Goal: Transaction & Acquisition: Obtain resource

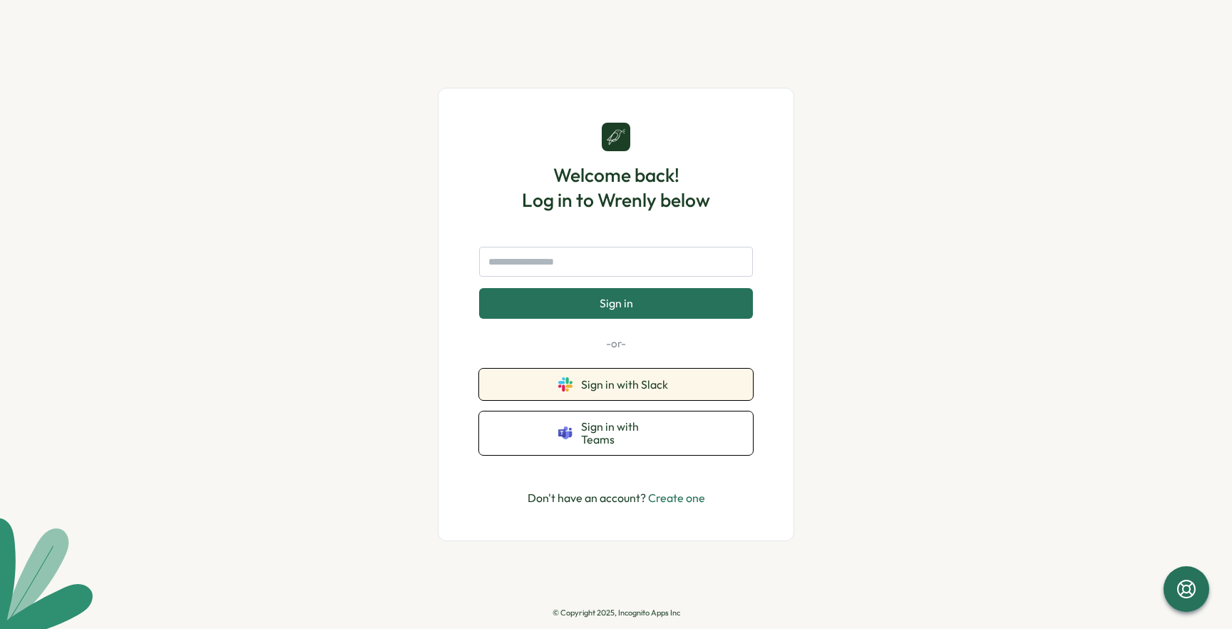
click at [638, 389] on span "Sign in with Slack" at bounding box center [627, 384] width 93 height 13
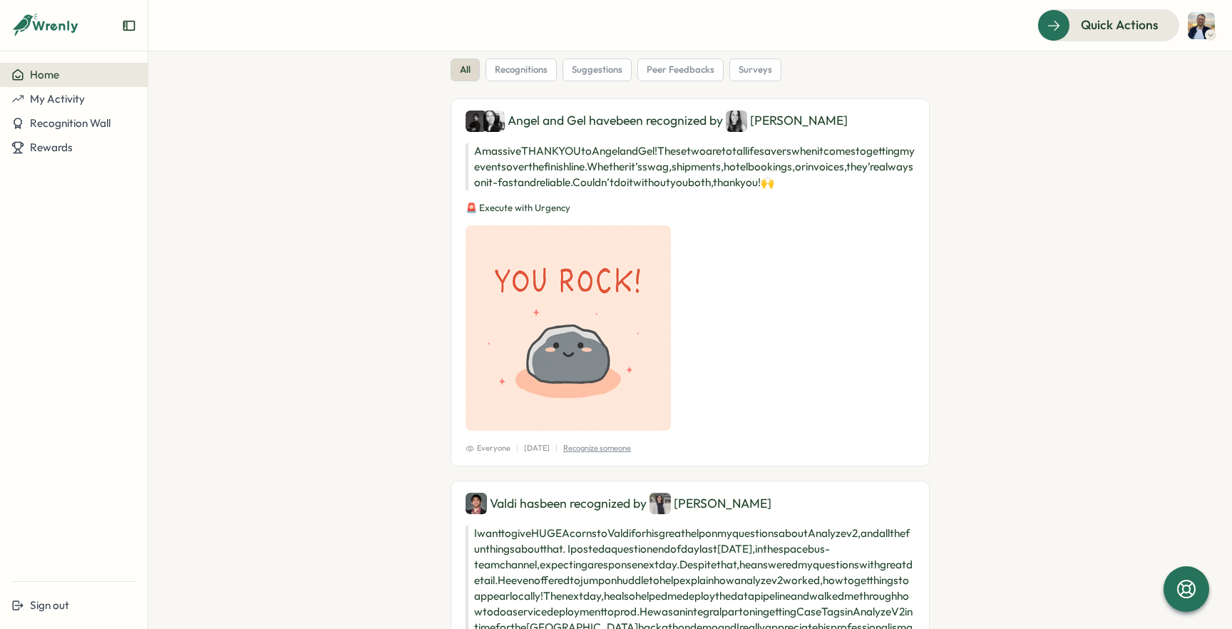
scroll to position [218, 0]
click at [78, 107] on button "My Activity" at bounding box center [74, 99] width 148 height 24
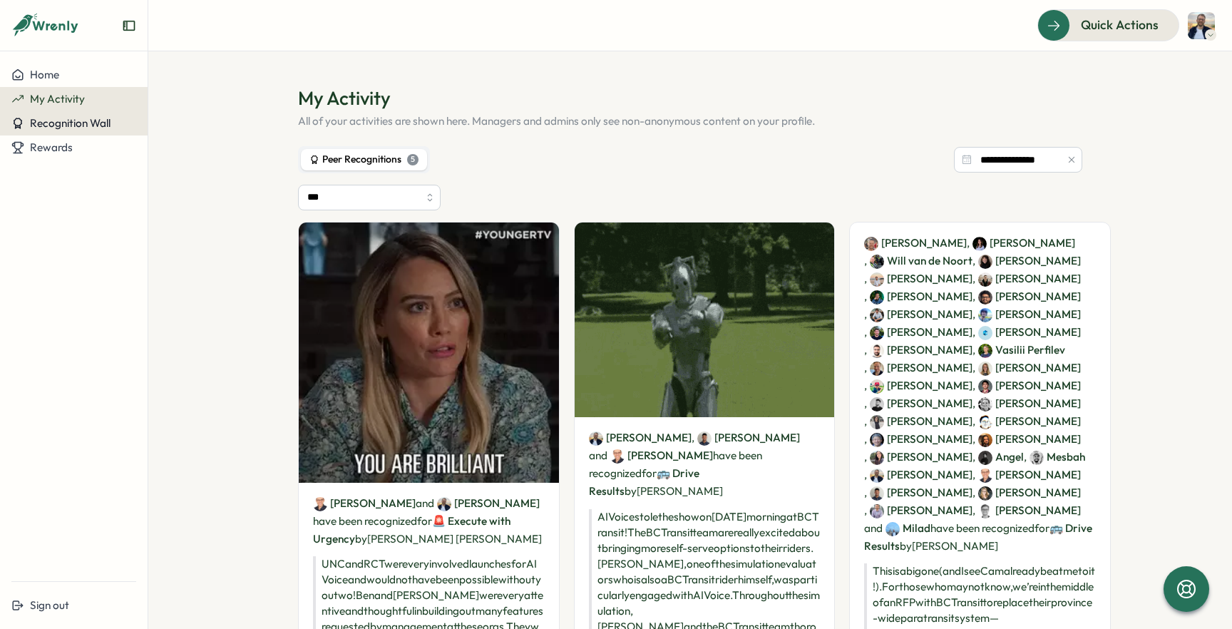
click at [78, 121] on span "Recognition Wall" at bounding box center [70, 123] width 81 height 14
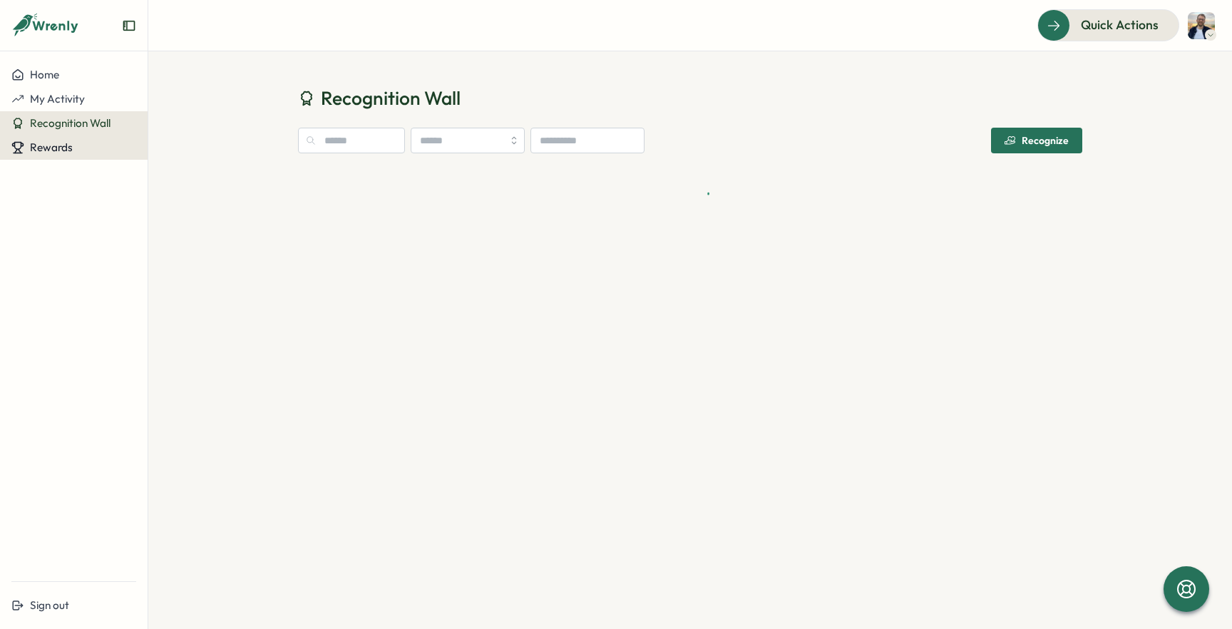
click at [70, 141] on span "Rewards" at bounding box center [51, 147] width 43 height 14
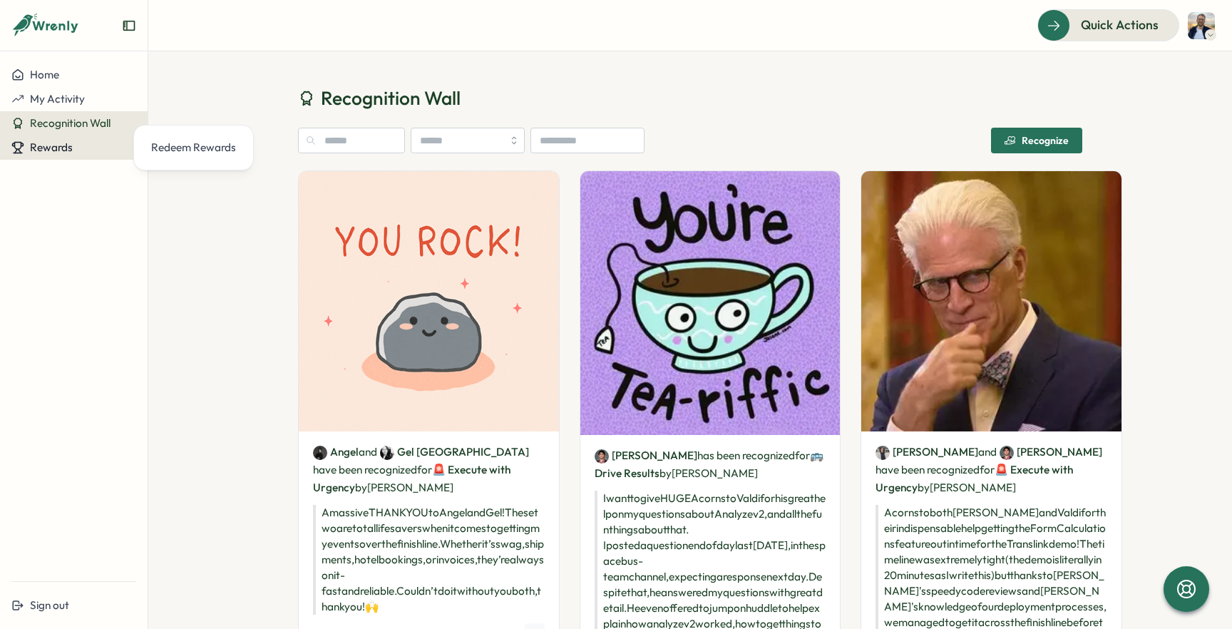
click at [85, 147] on div "Rewards" at bounding box center [73, 147] width 125 height 13
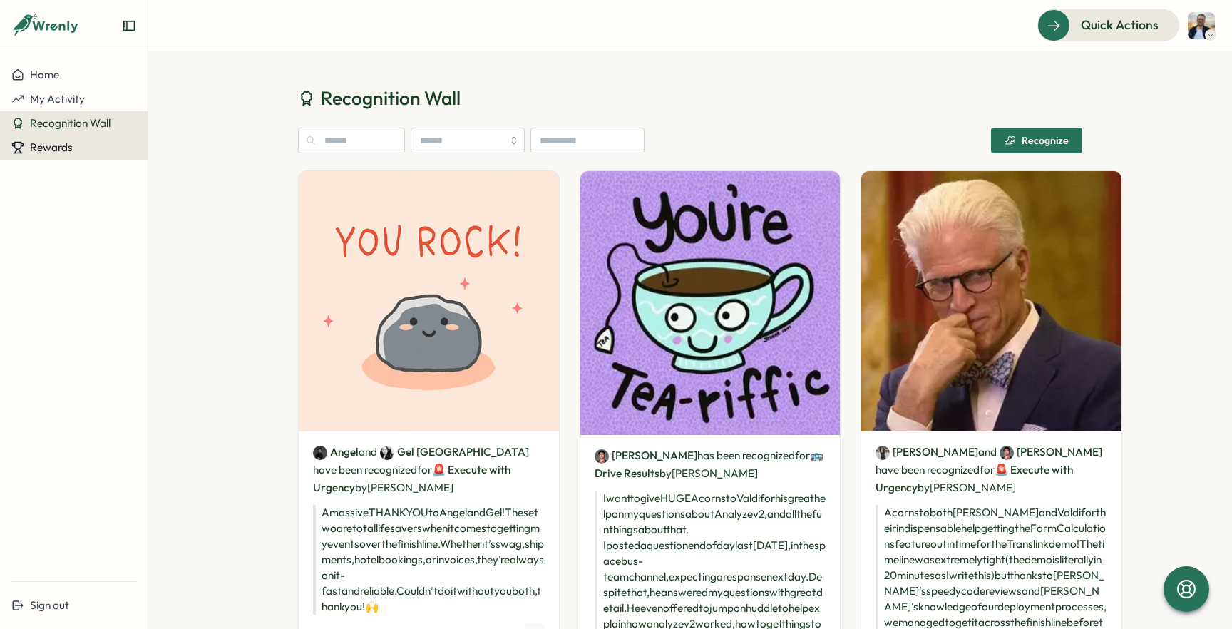
click at [58, 149] on span "Rewards" at bounding box center [51, 147] width 43 height 14
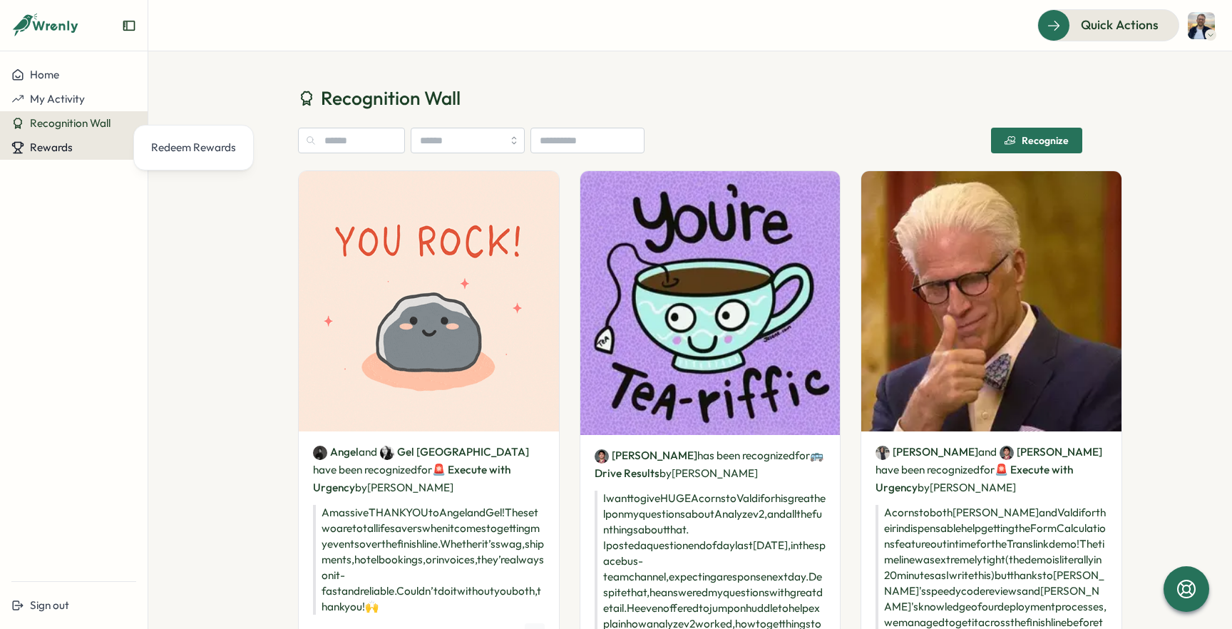
click at [59, 148] on span "Rewards" at bounding box center [51, 147] width 43 height 14
click at [78, 142] on div "Rewards" at bounding box center [73, 147] width 125 height 13
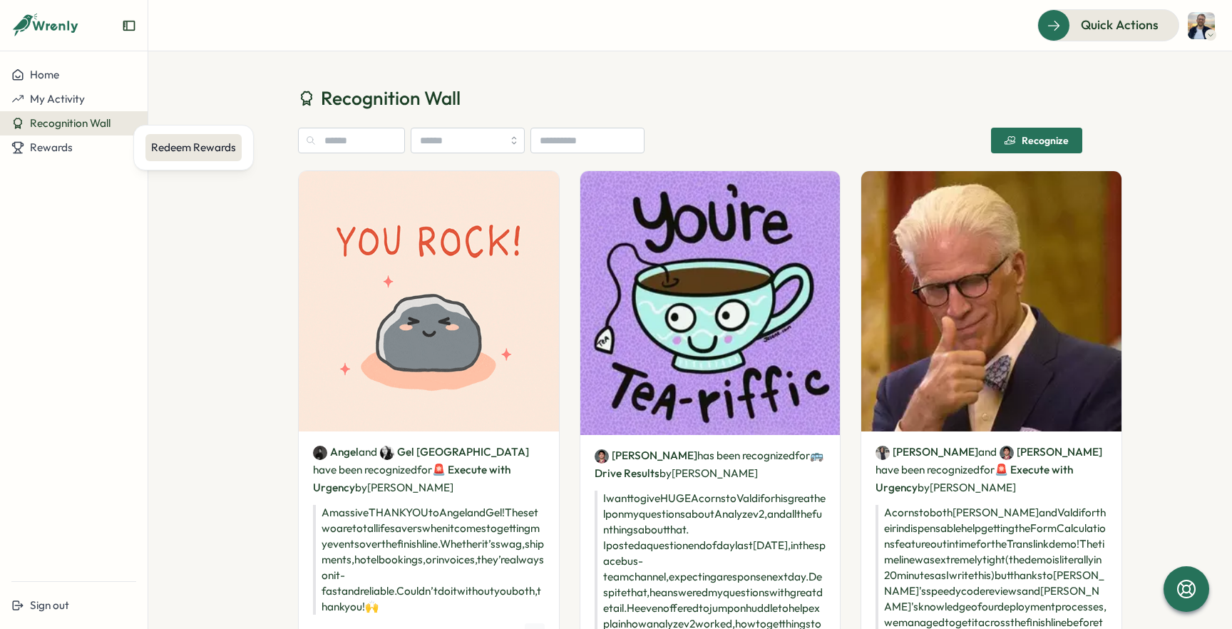
click at [155, 143] on div "Redeem Rewards" at bounding box center [193, 148] width 85 height 16
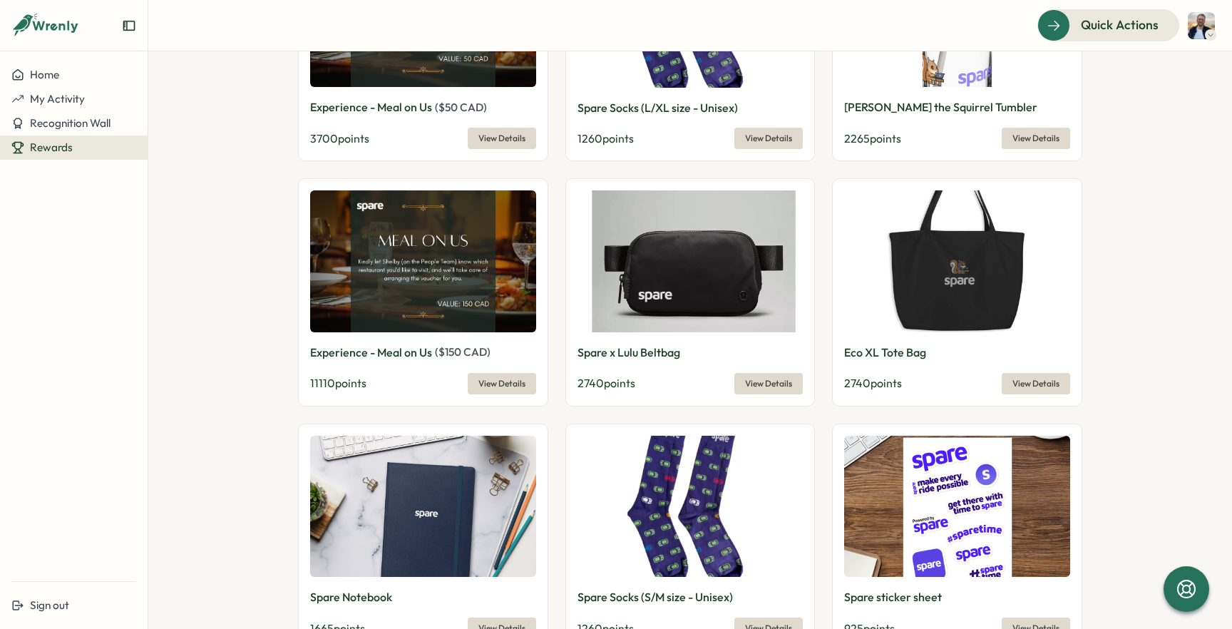
scroll to position [658, 0]
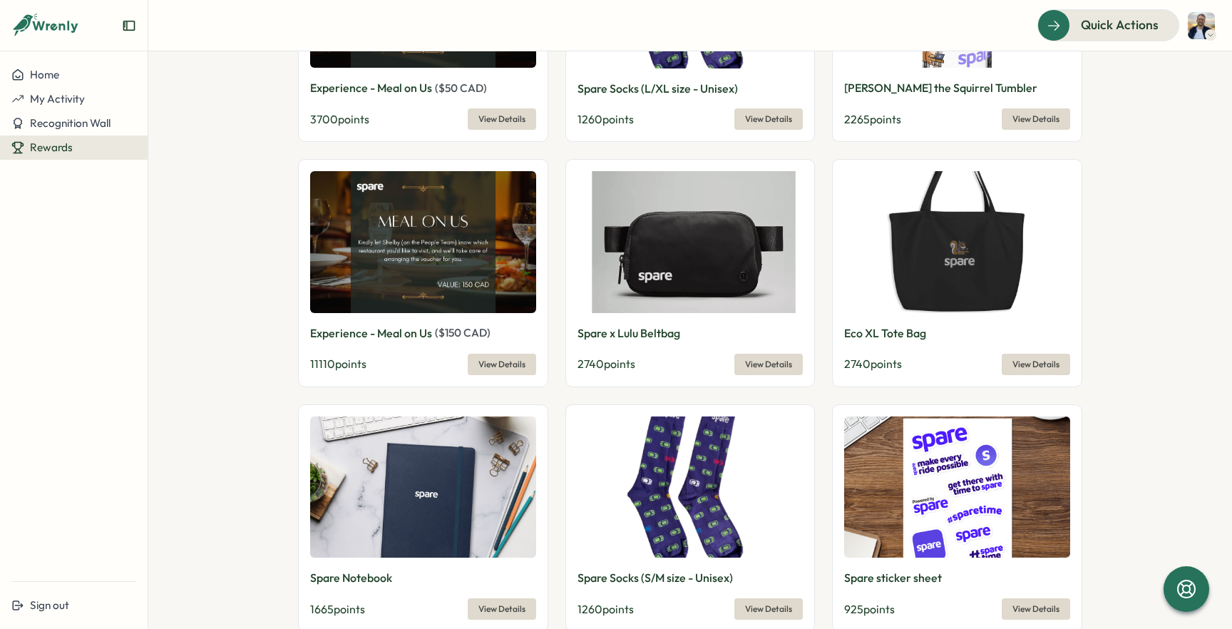
click at [765, 357] on span "View Details" at bounding box center [768, 364] width 47 height 20
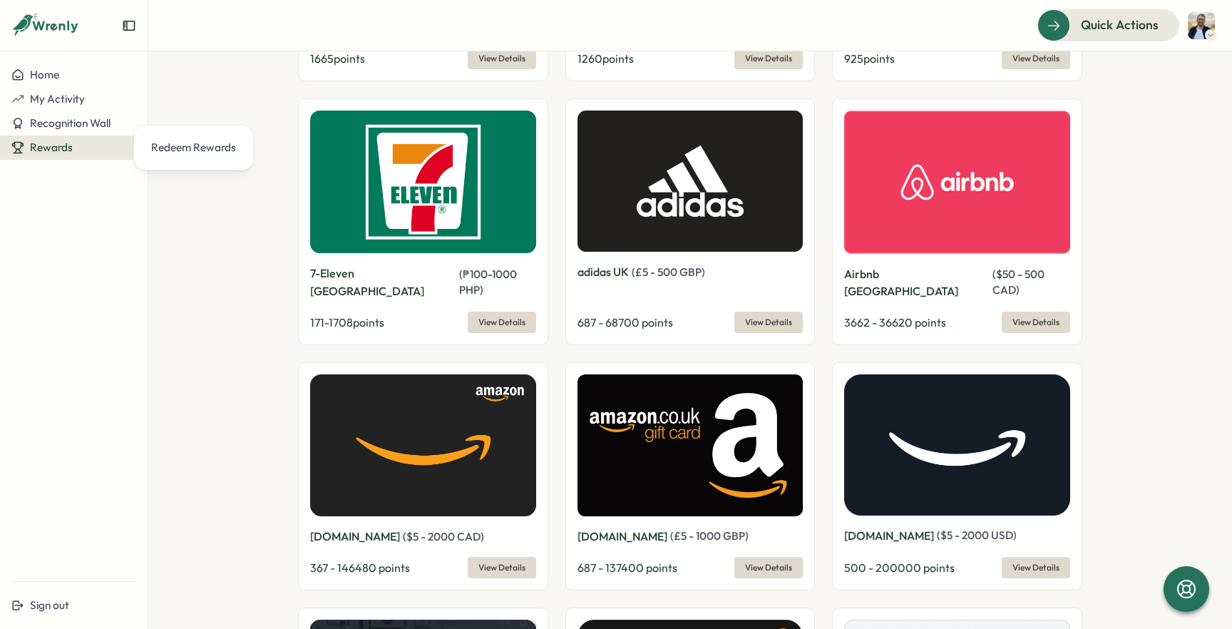
scroll to position [1210, 0]
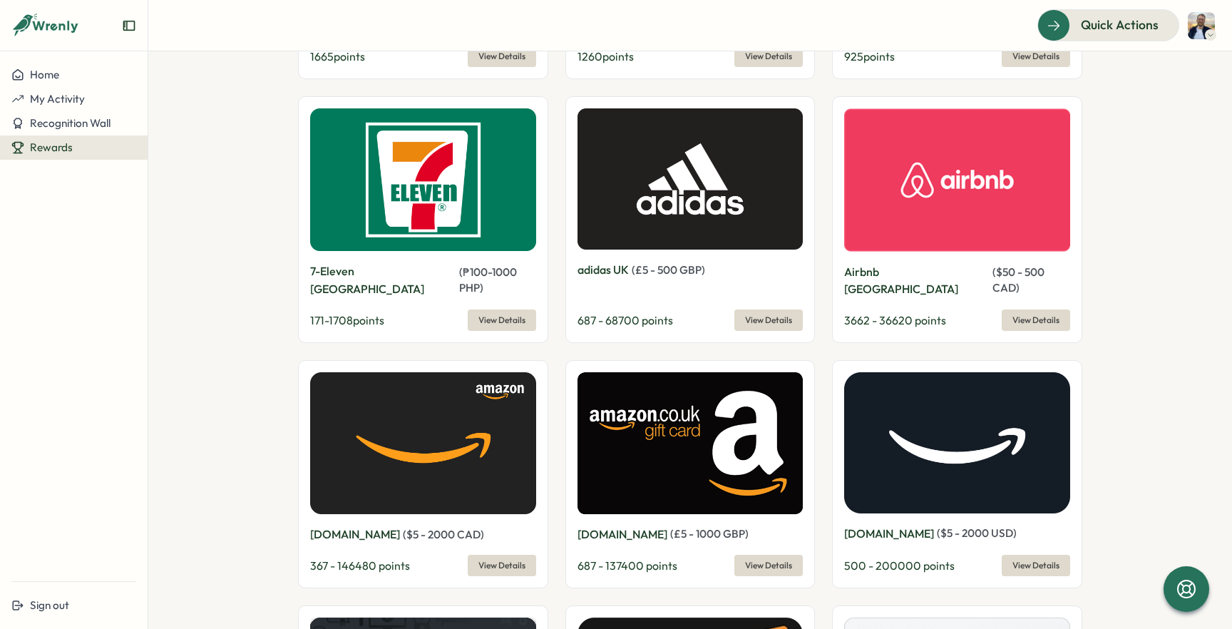
click at [1049, 310] on span "View Details" at bounding box center [1036, 320] width 47 height 20
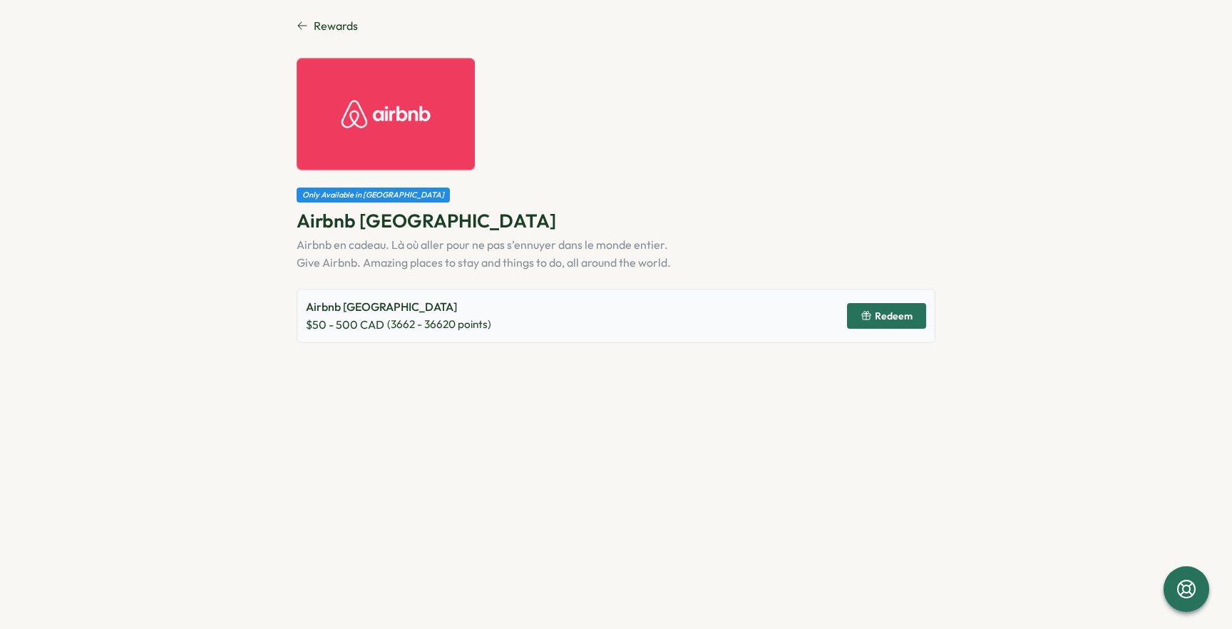
click at [879, 326] on span "Redeem" at bounding box center [887, 316] width 52 height 24
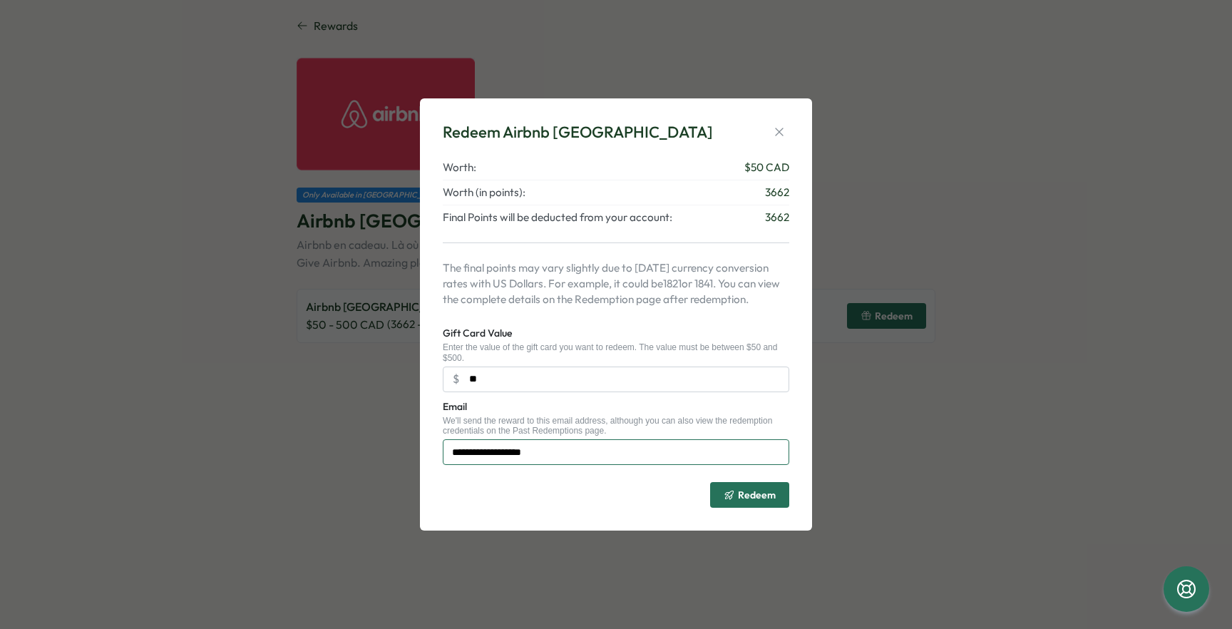
click at [609, 452] on input "**********" at bounding box center [616, 452] width 347 height 26
type input "**********"
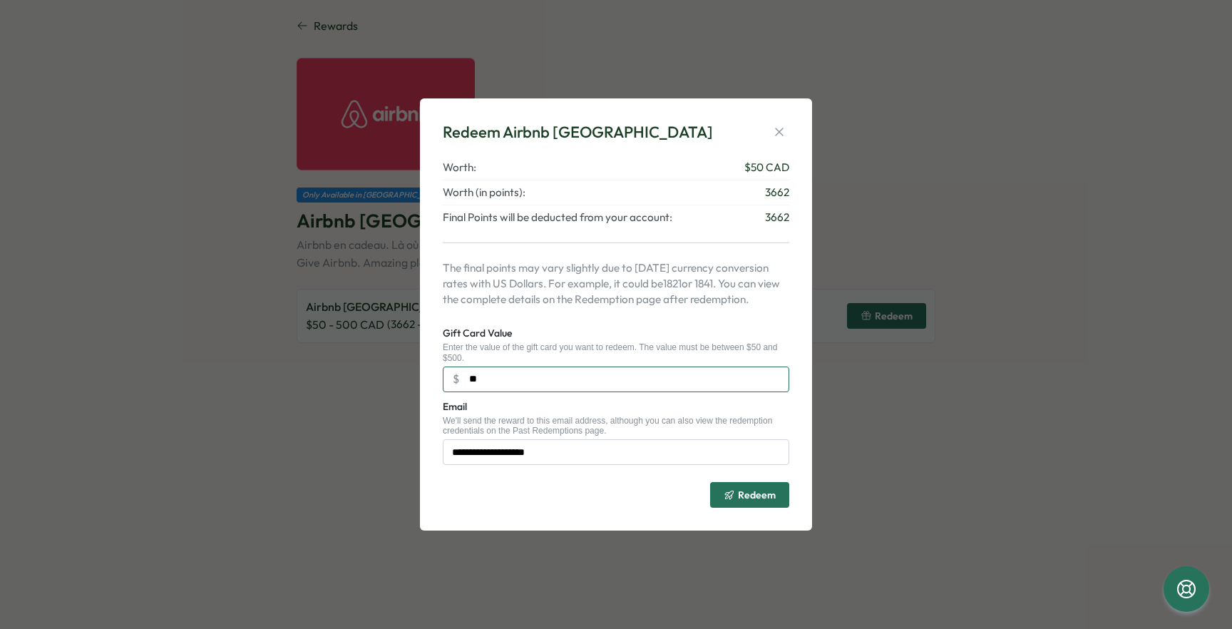
click at [546, 380] on input "**" at bounding box center [616, 380] width 347 height 26
type input "***"
click at [629, 341] on div "Gift Card Value Enter the value of the gift card you want to redeem. The value …" at bounding box center [616, 358] width 347 height 68
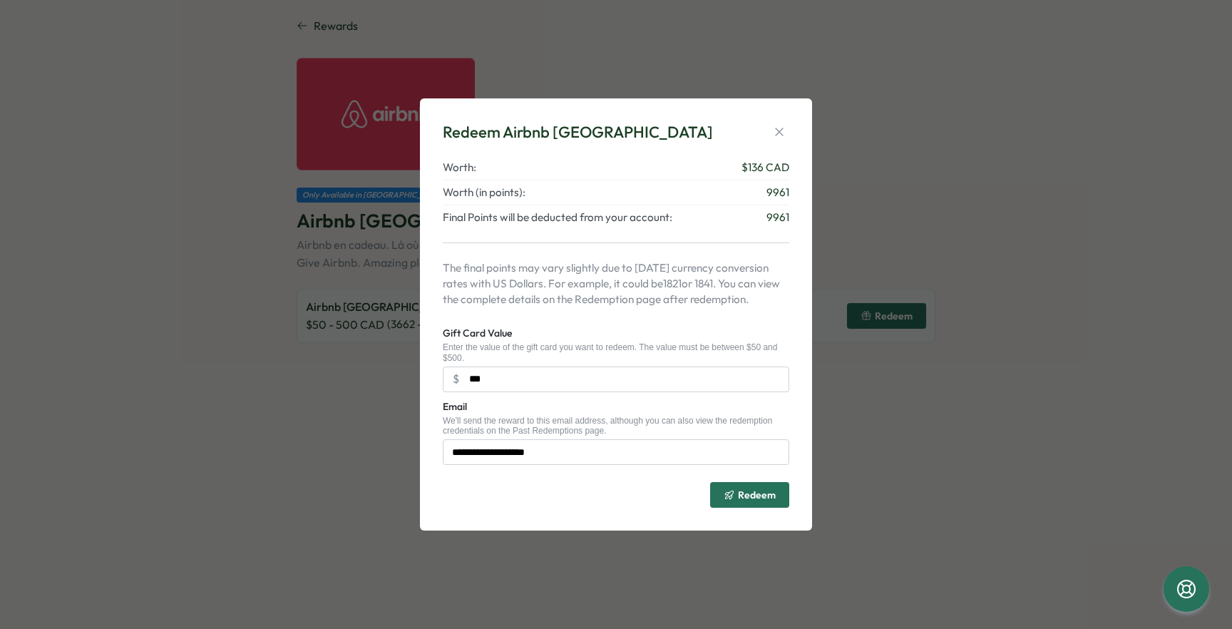
click at [770, 495] on span "Redeem" at bounding box center [757, 495] width 38 height 10
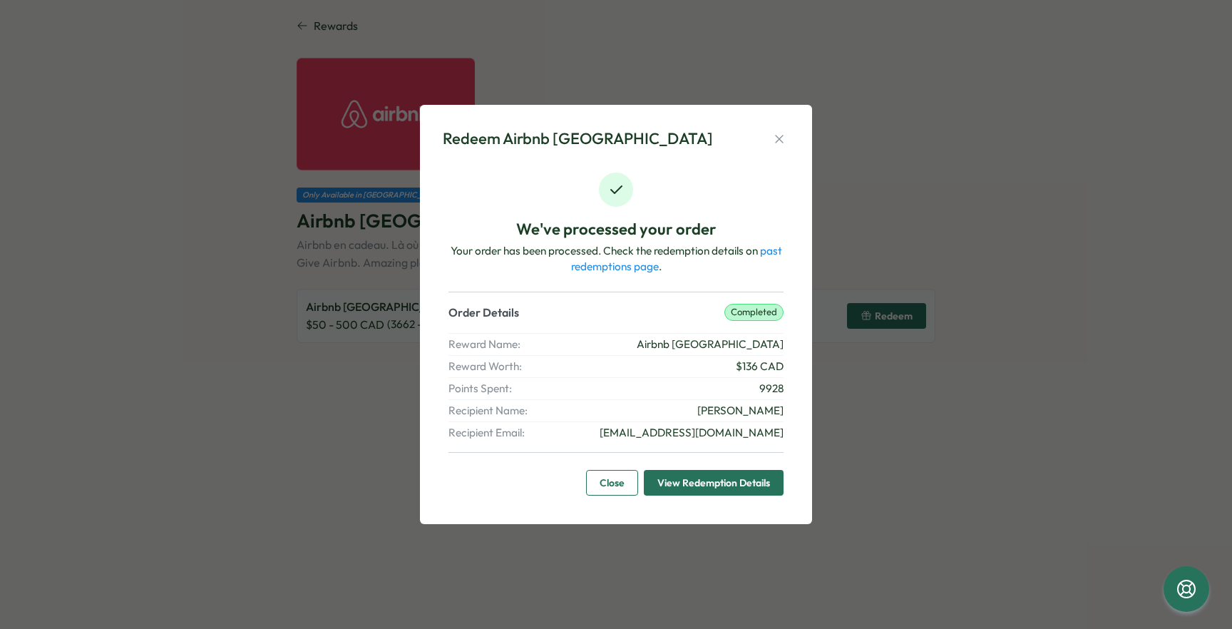
click at [705, 484] on span "View Redemption Details" at bounding box center [714, 483] width 113 height 24
